Goal: Book appointment/travel/reservation

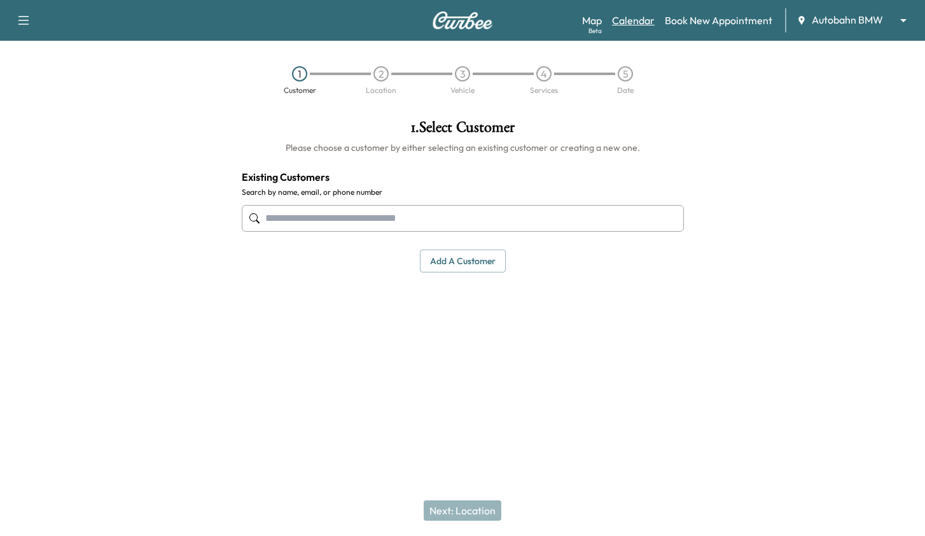
click at [639, 27] on link "Calendar" at bounding box center [633, 20] width 43 height 15
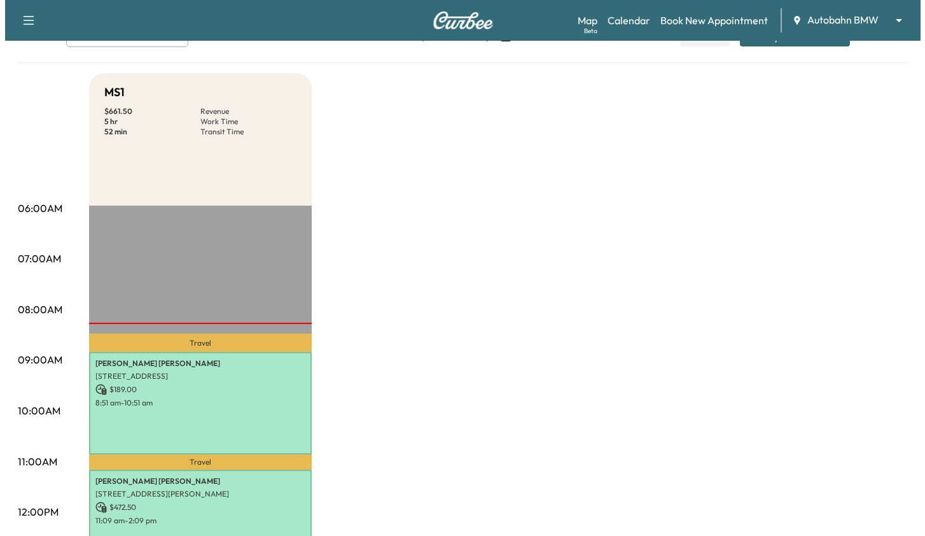
scroll to position [254, 0]
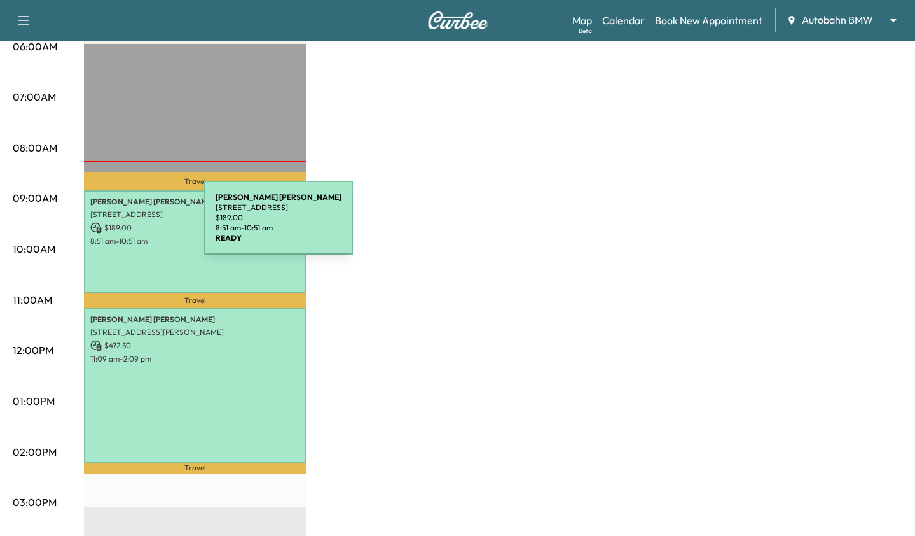
click at [108, 225] on p "$ 189.00" at bounding box center [195, 227] width 210 height 11
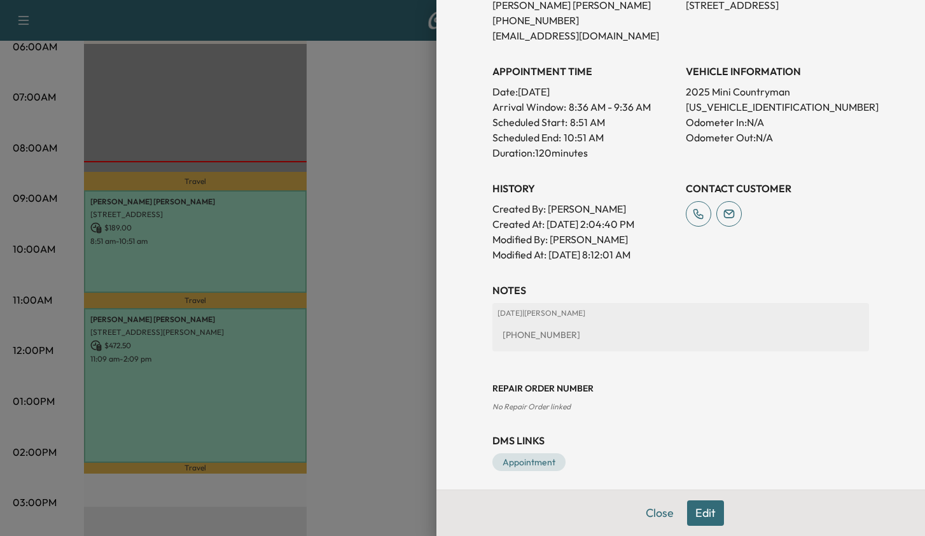
scroll to position [307, 0]
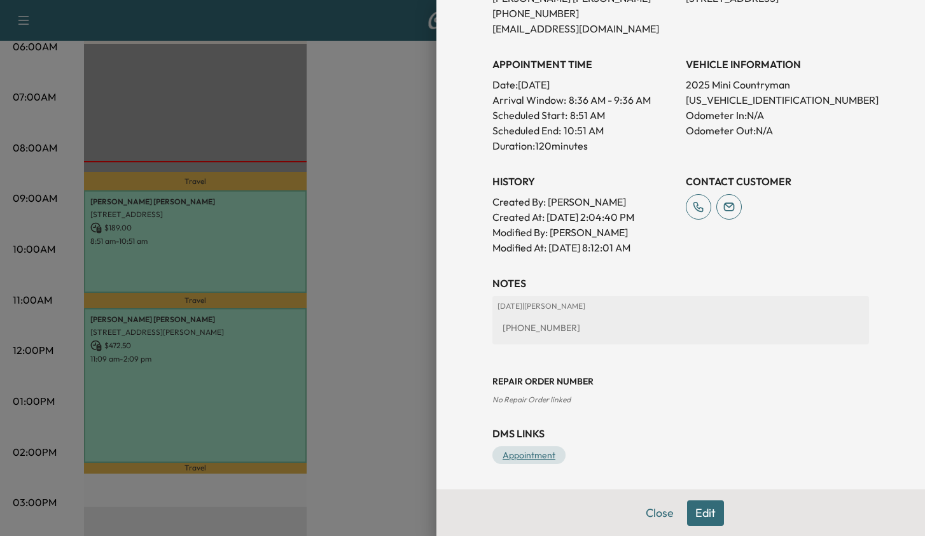
click at [527, 458] on link "Appointment" at bounding box center [528, 455] width 73 height 18
click at [658, 517] on button "Close" at bounding box center [659, 512] width 45 height 25
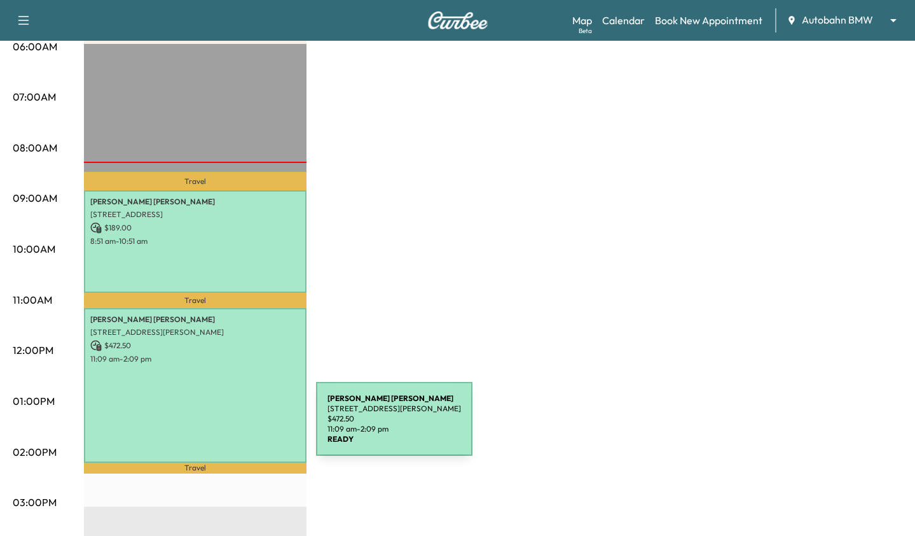
click at [205, 426] on div "[PERSON_NAME] [STREET_ADDRESS][PERSON_NAME] $ 472.50 11:09 am - 2:09 pm" at bounding box center [195, 385] width 223 height 154
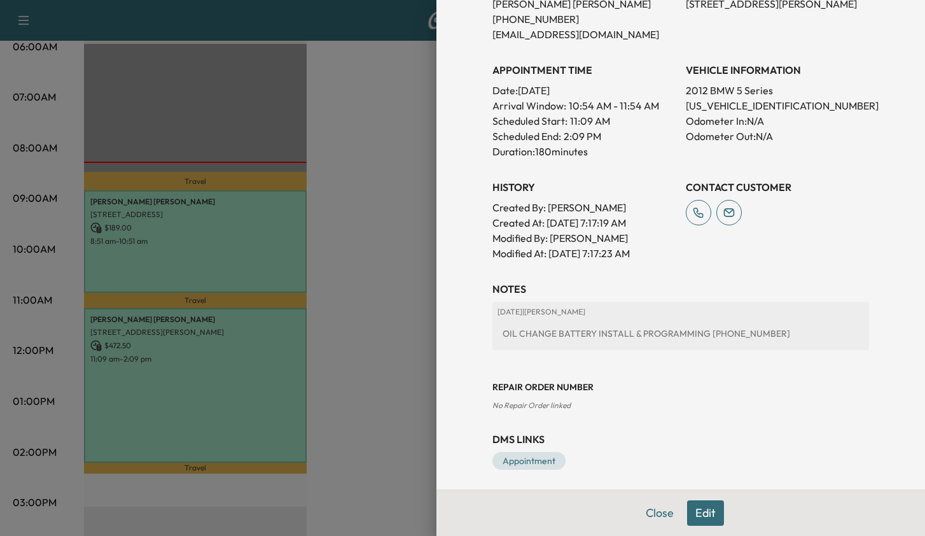
scroll to position [322, 0]
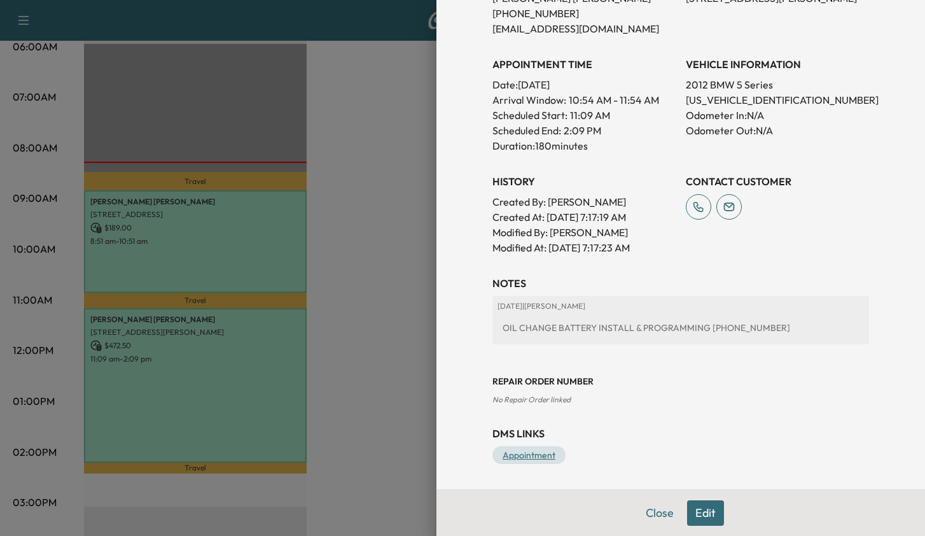
click at [522, 448] on link "Appointment" at bounding box center [528, 455] width 73 height 18
